Goal: Information Seeking & Learning: Find specific fact

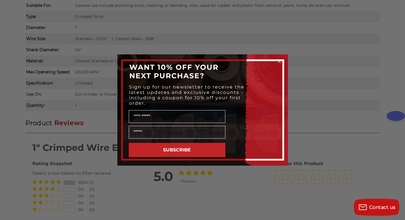
scroll to position [429, 0]
click at [279, 63] on circle "Close dialog" at bounding box center [279, 61] width 5 height 5
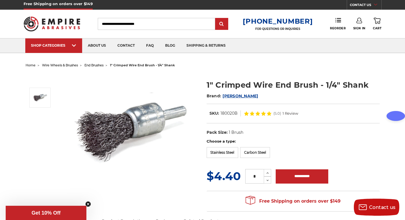
scroll to position [0, 0]
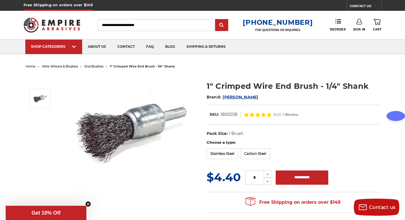
click at [189, 25] on input "Search" at bounding box center [156, 25] width 117 height 12
type input "******"
click at [216, 20] on input "submit" at bounding box center [221, 25] width 11 height 11
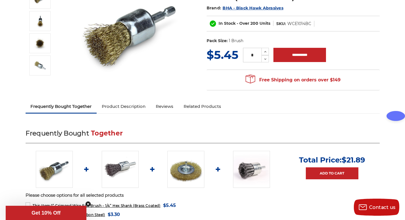
scroll to position [101, 0]
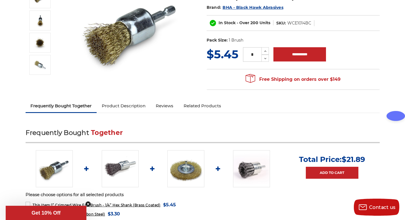
click at [139, 107] on link "Product Description" at bounding box center [124, 106] width 54 height 13
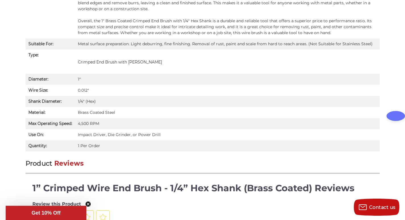
scroll to position [489, 0]
